Goal: Task Accomplishment & Management: Manage account settings

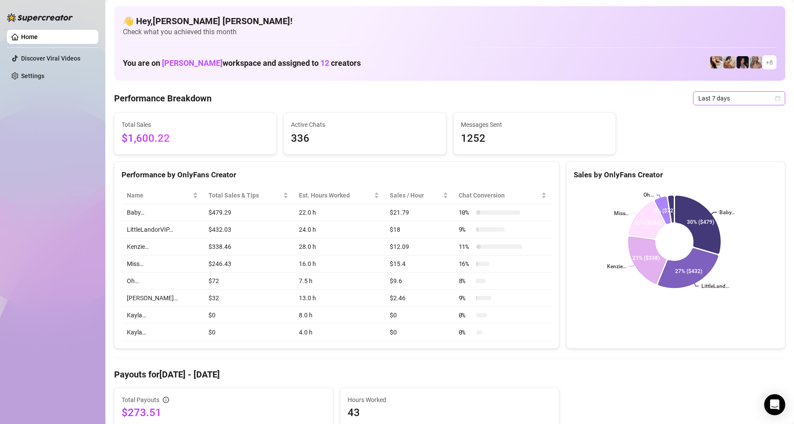
click at [775, 96] on icon "calendar" at bounding box center [777, 98] width 5 height 5
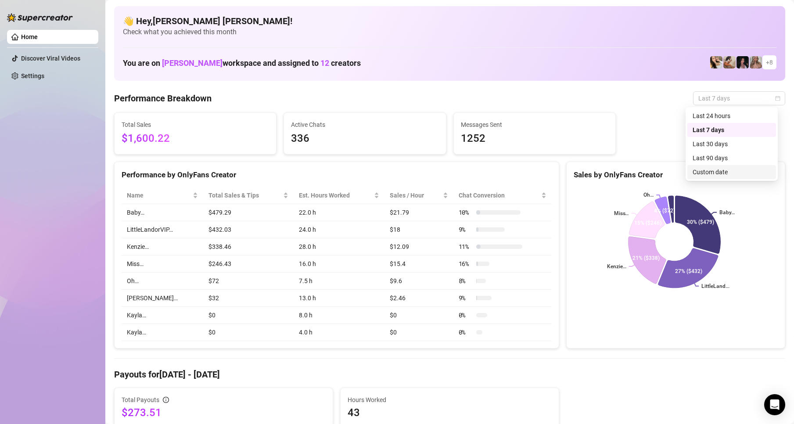
click at [701, 172] on div "Custom date" at bounding box center [732, 172] width 78 height 10
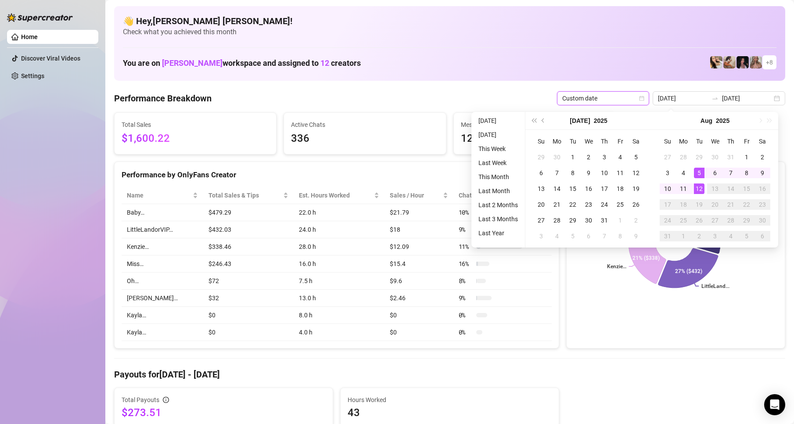
type input "[DATE]"
click at [700, 193] on div "12" at bounding box center [699, 188] width 11 height 11
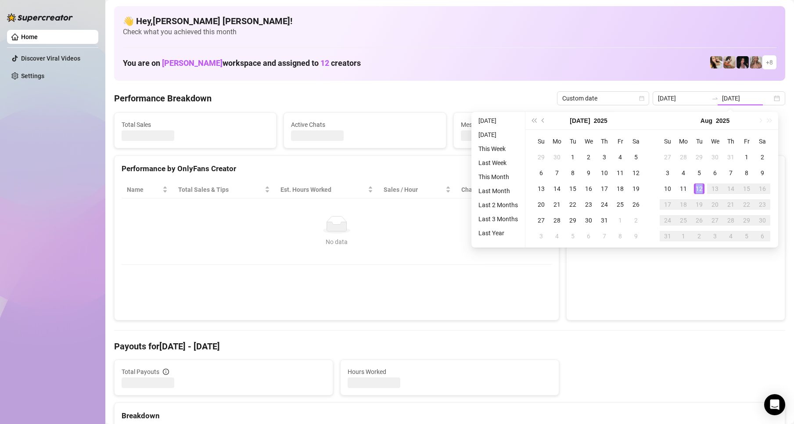
type input "[DATE]"
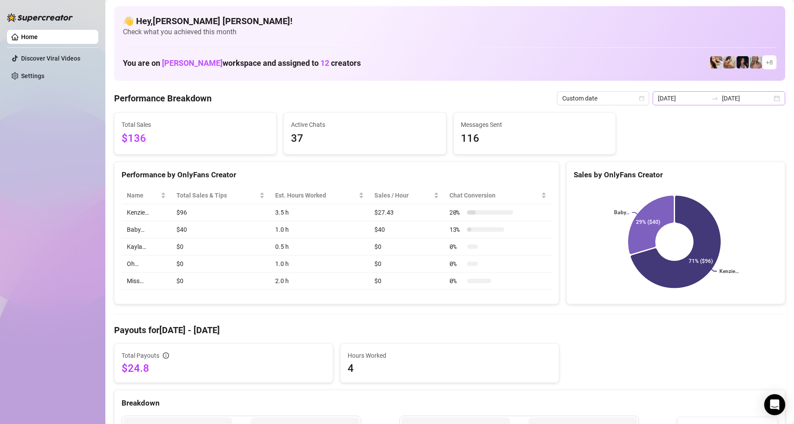
click at [774, 101] on div "[DATE] [DATE]" at bounding box center [719, 98] width 133 height 14
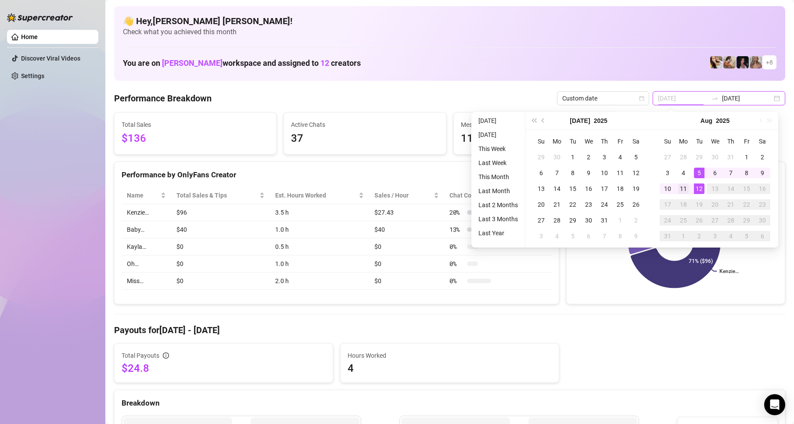
type input "[DATE]"
click at [683, 188] on div "11" at bounding box center [683, 188] width 11 height 11
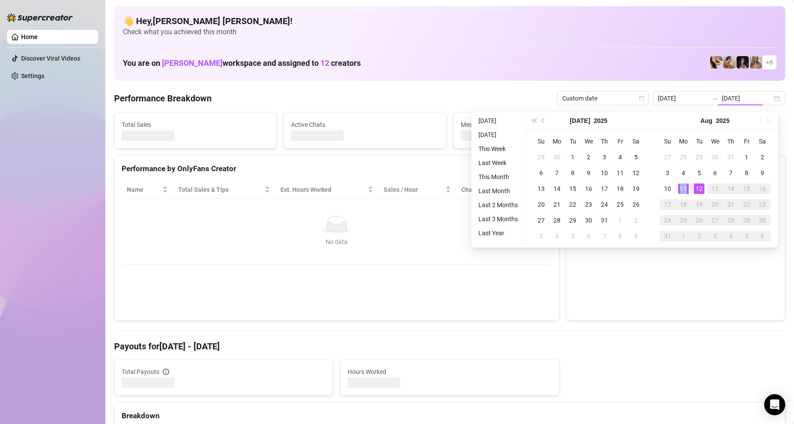
type input "[DATE]"
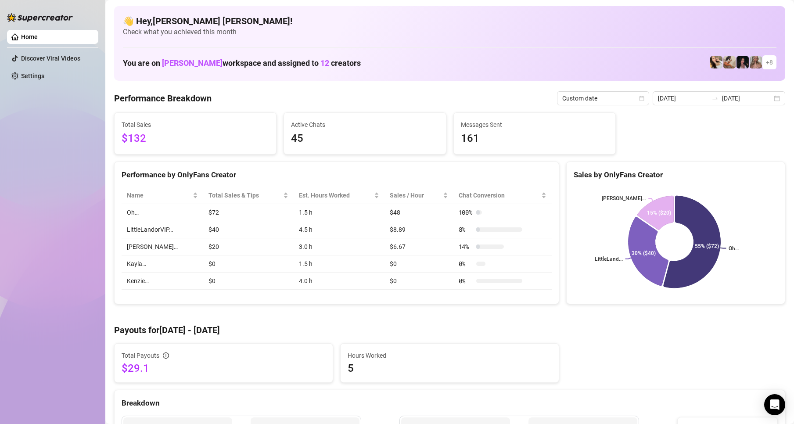
click at [772, 101] on div "[DATE] [DATE]" at bounding box center [719, 98] width 133 height 14
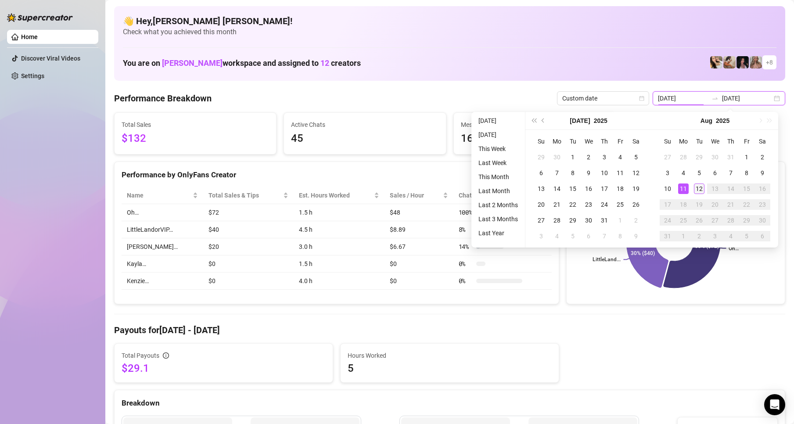
type input "[DATE]"
click at [695, 187] on div "12" at bounding box center [699, 188] width 11 height 11
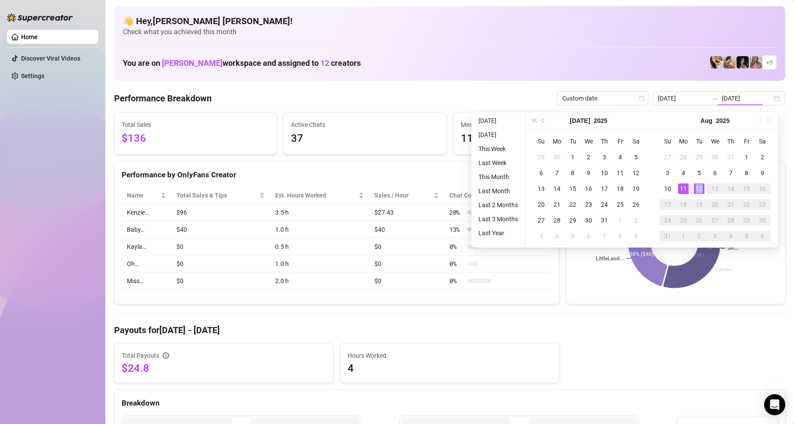
type input "[DATE]"
